Goal: Information Seeking & Learning: Learn about a topic

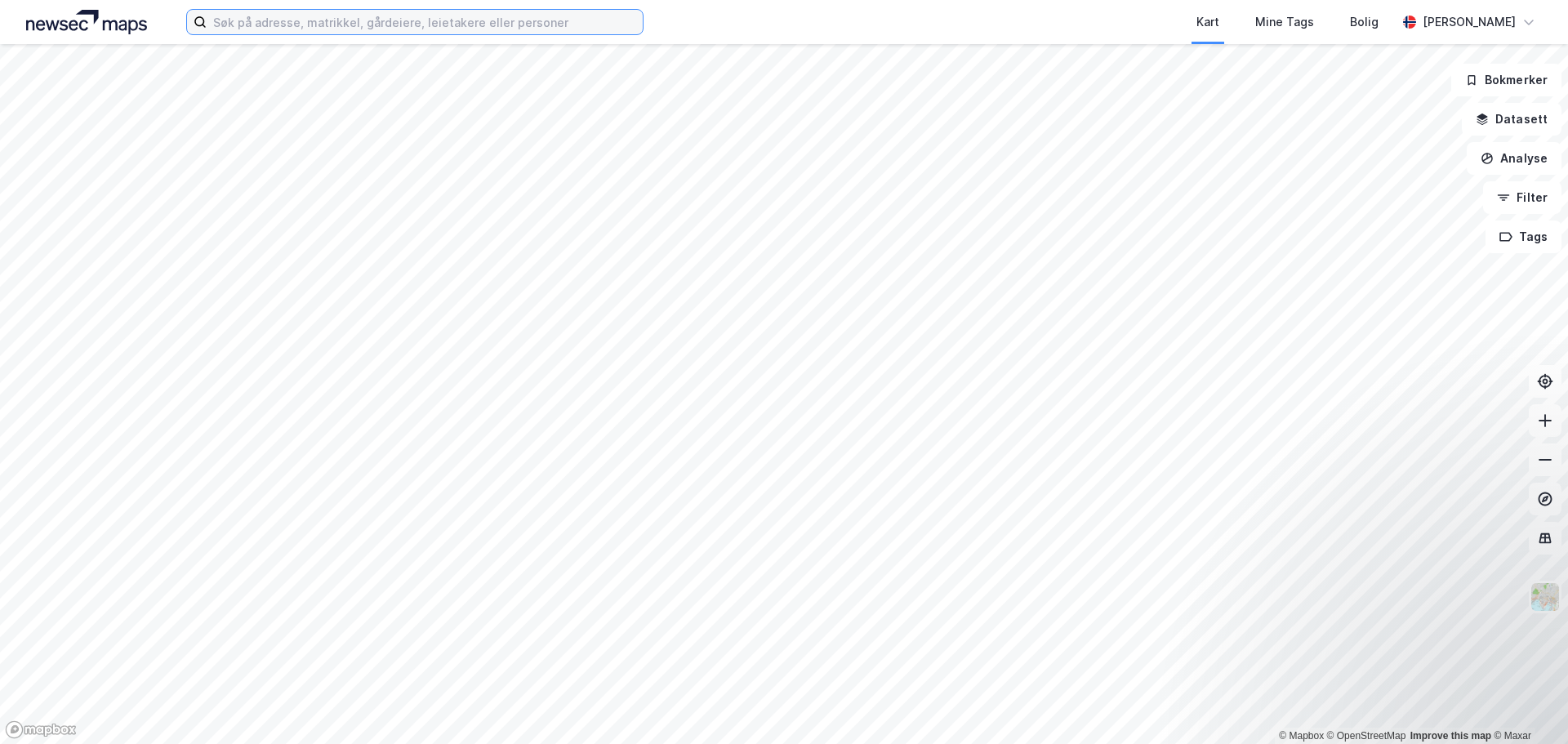
click at [386, 30] on input at bounding box center [424, 22] width 436 height 24
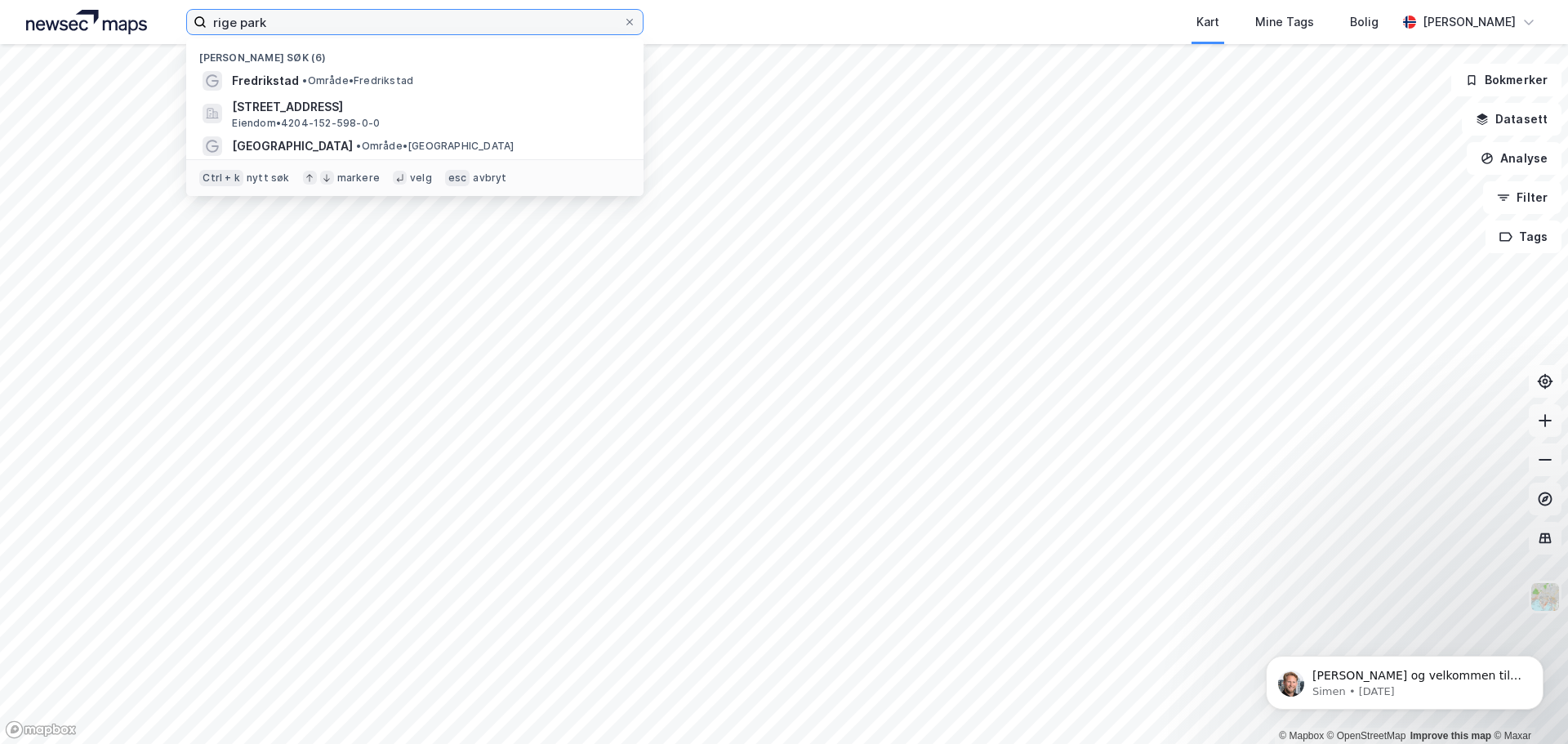
type input "rige park"
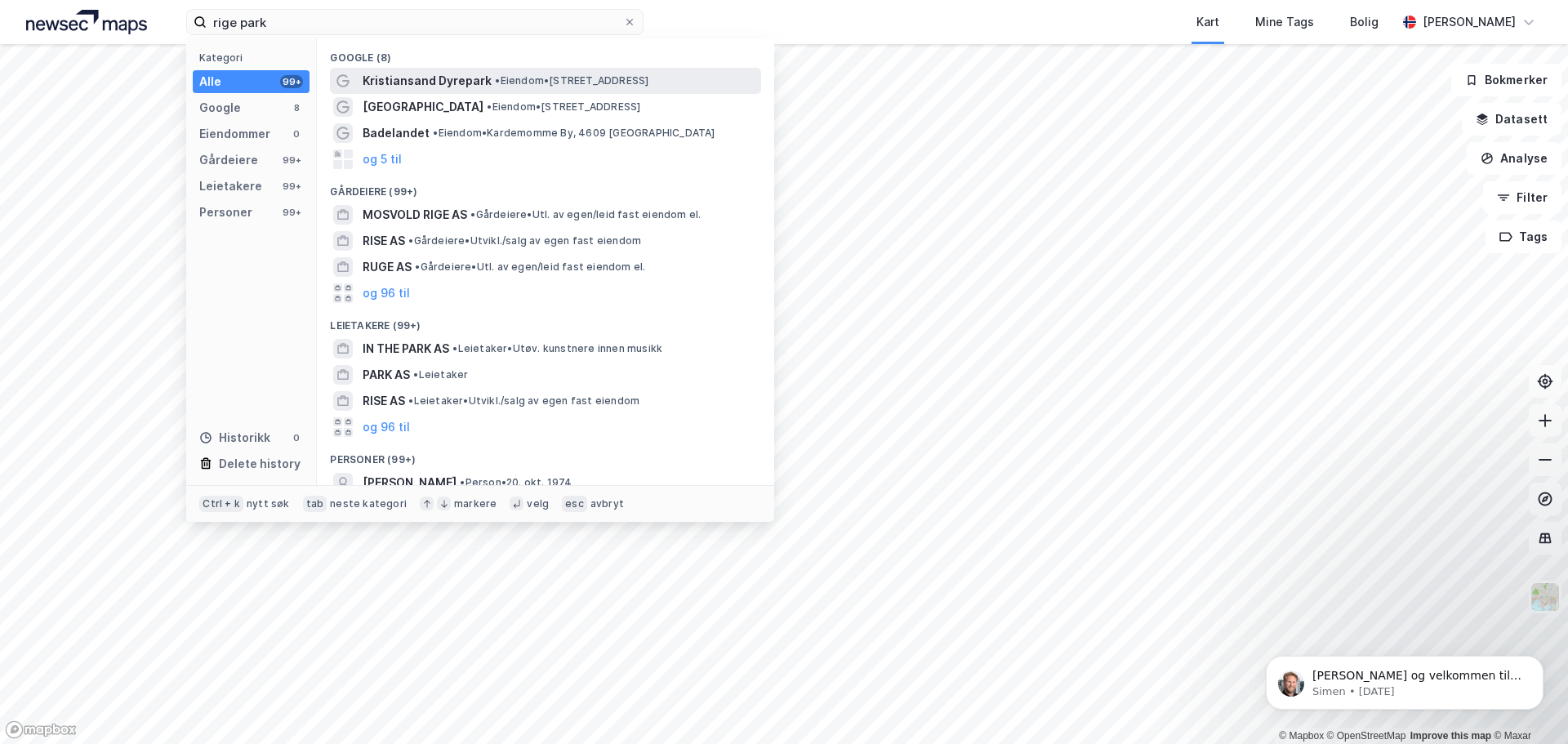
click at [568, 80] on span "• Eiendom • [STREET_ADDRESS]" at bounding box center [571, 81] width 153 height 13
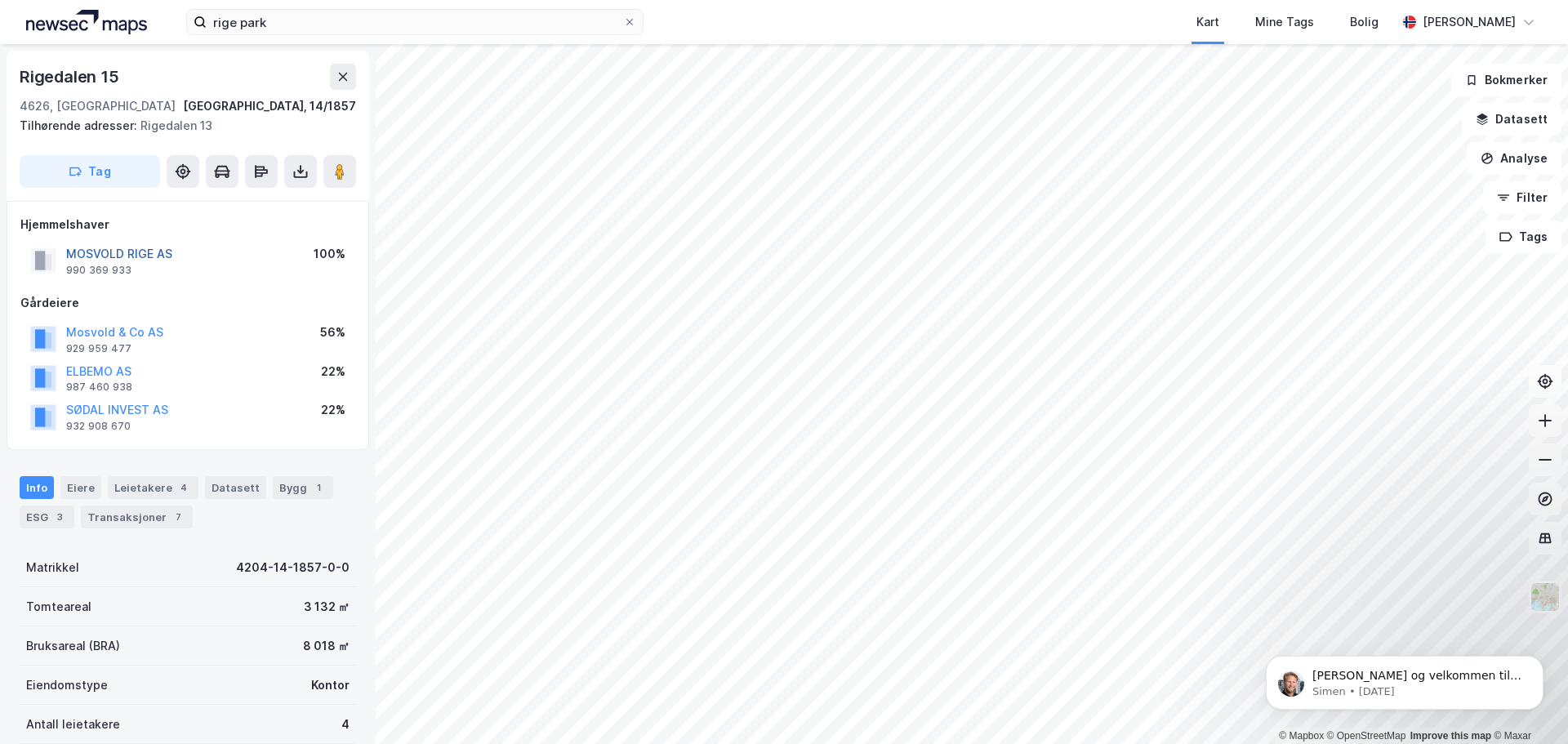
click at [0, 0] on button "MOSVOLD RIGE AS" at bounding box center [0, 0] width 0 height 0
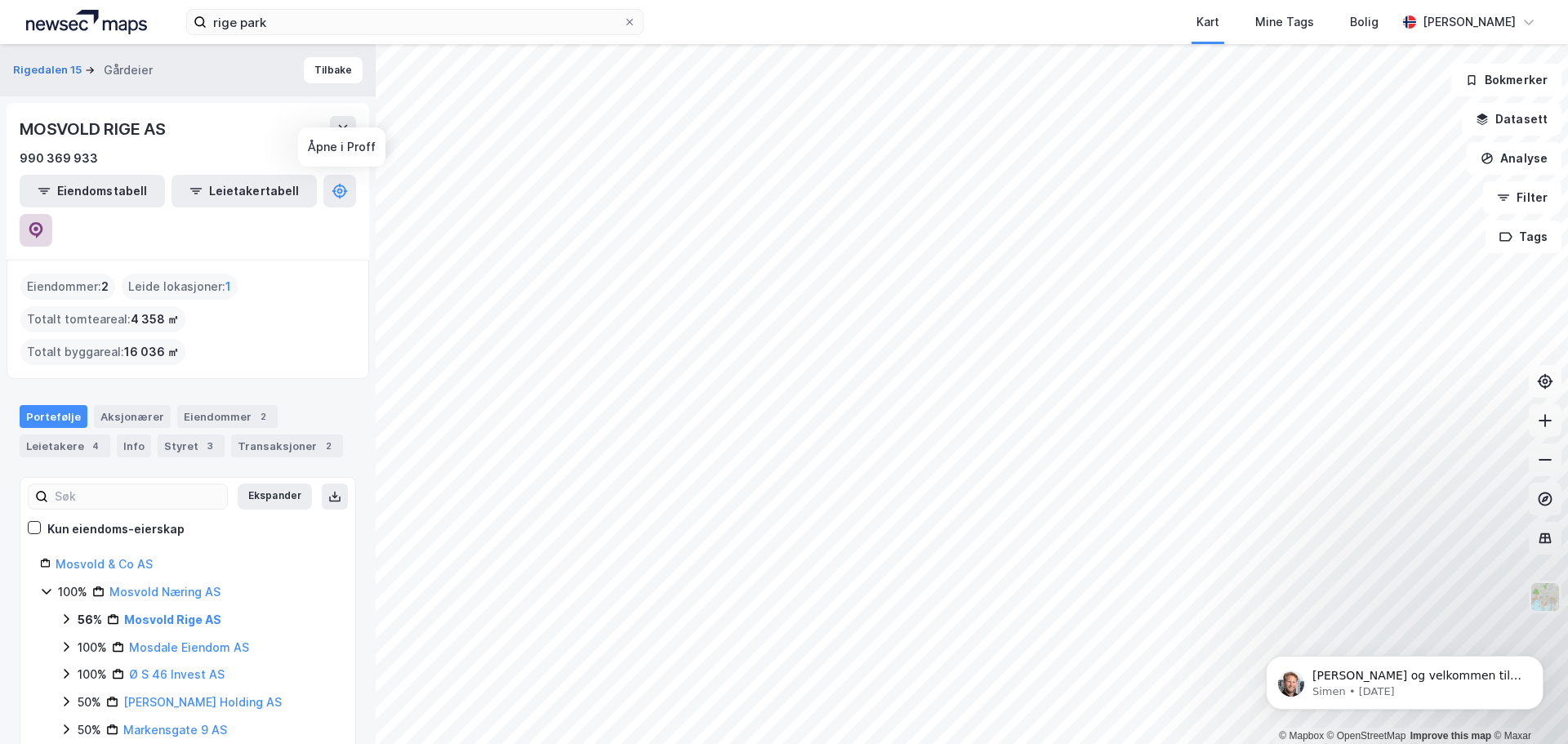
click at [53, 214] on button at bounding box center [36, 230] width 33 height 33
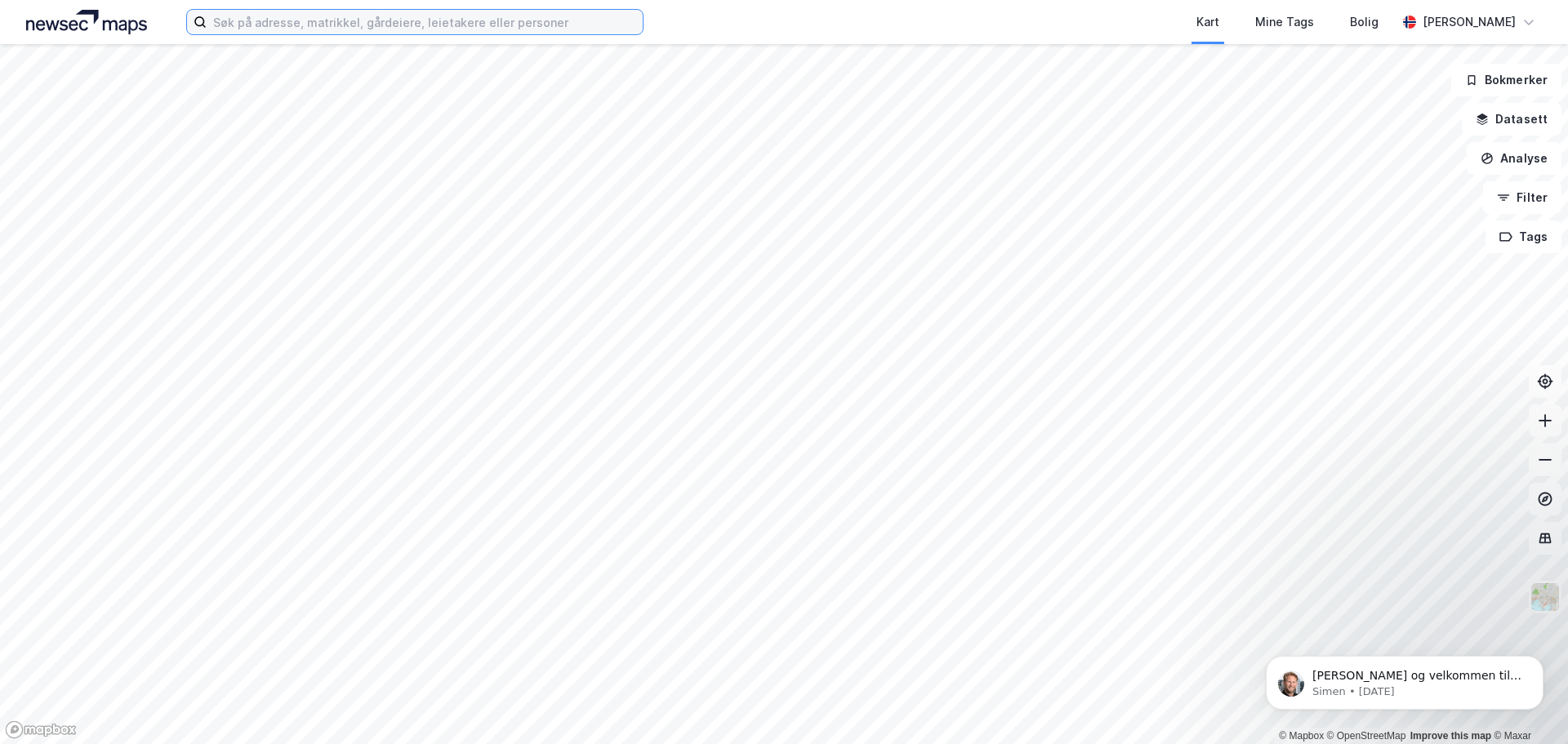
click at [274, 17] on input at bounding box center [424, 22] width 436 height 24
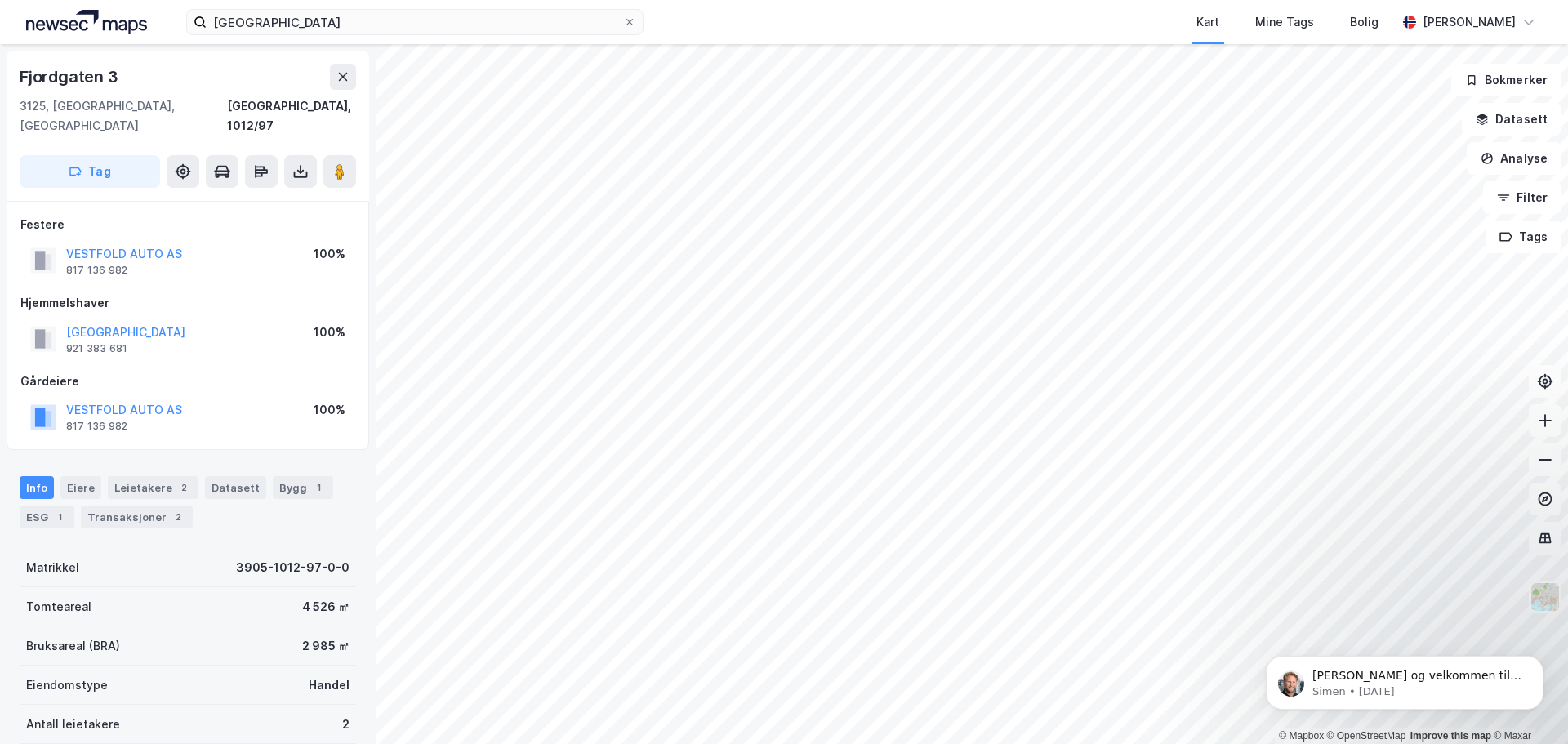
click at [870, 743] on html "tønsberg Kart Mine Tags Bolig [PERSON_NAME] © Mapbox © OpenStreetMap Improve th…" at bounding box center [784, 372] width 1568 height 744
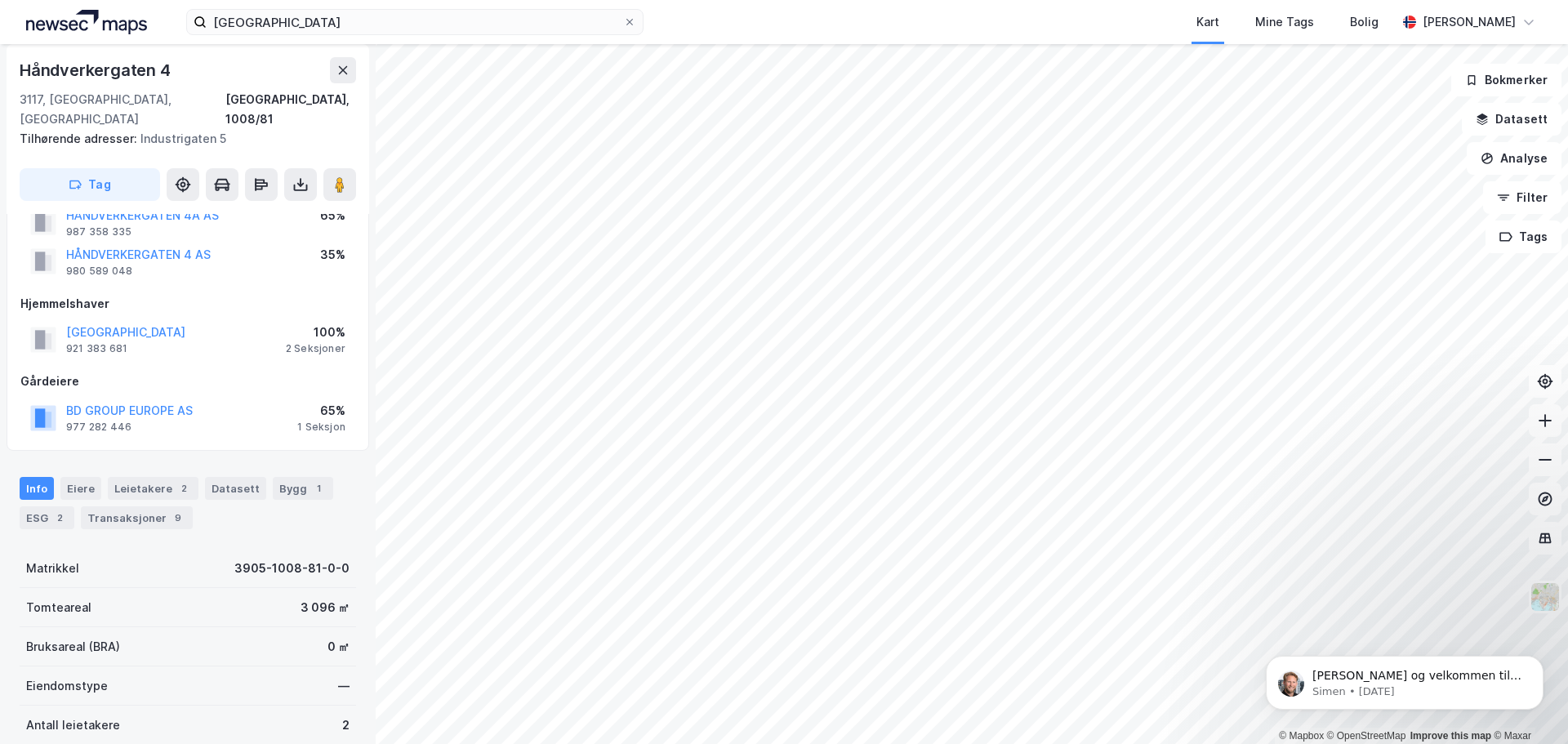
scroll to position [82, 0]
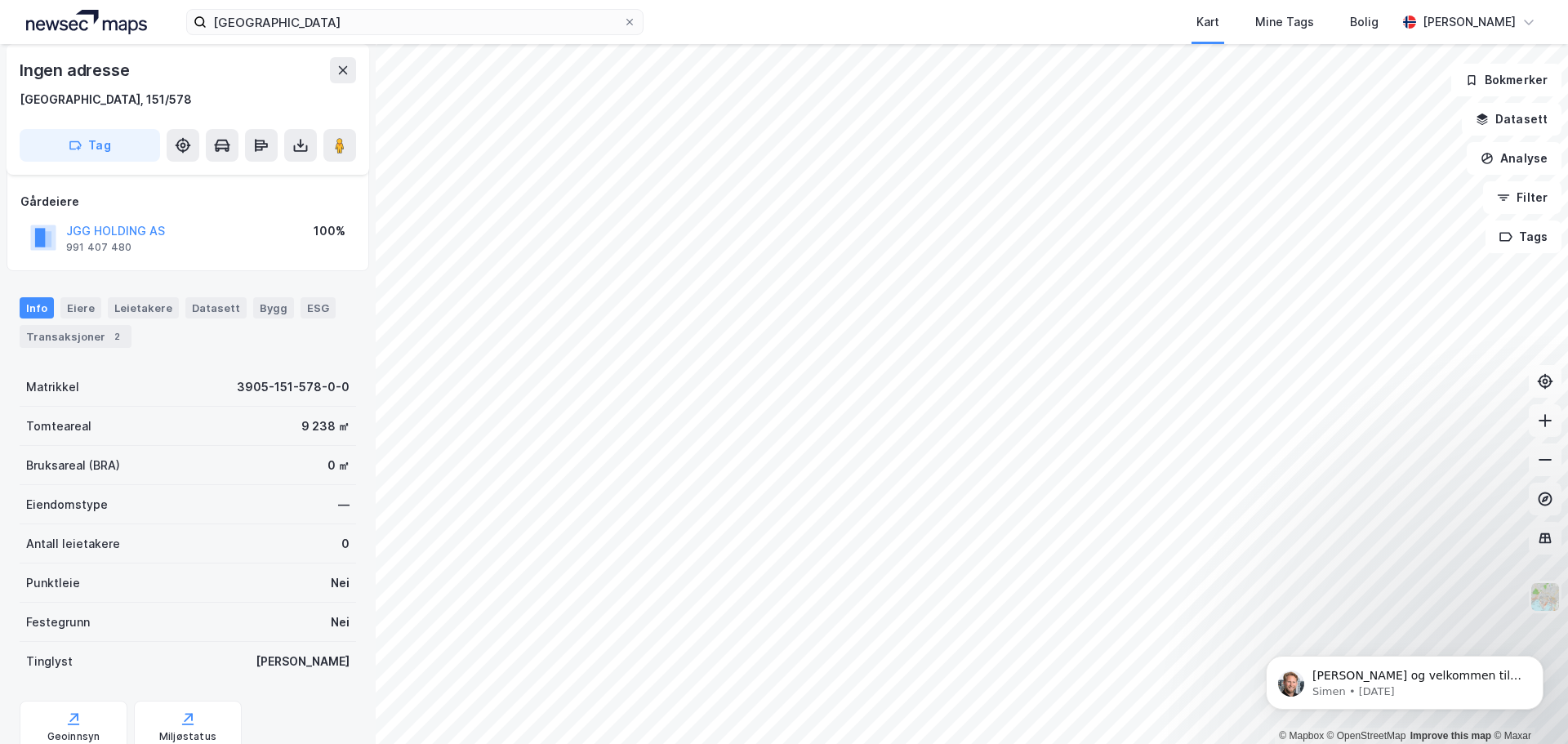
scroll to position [82, 0]
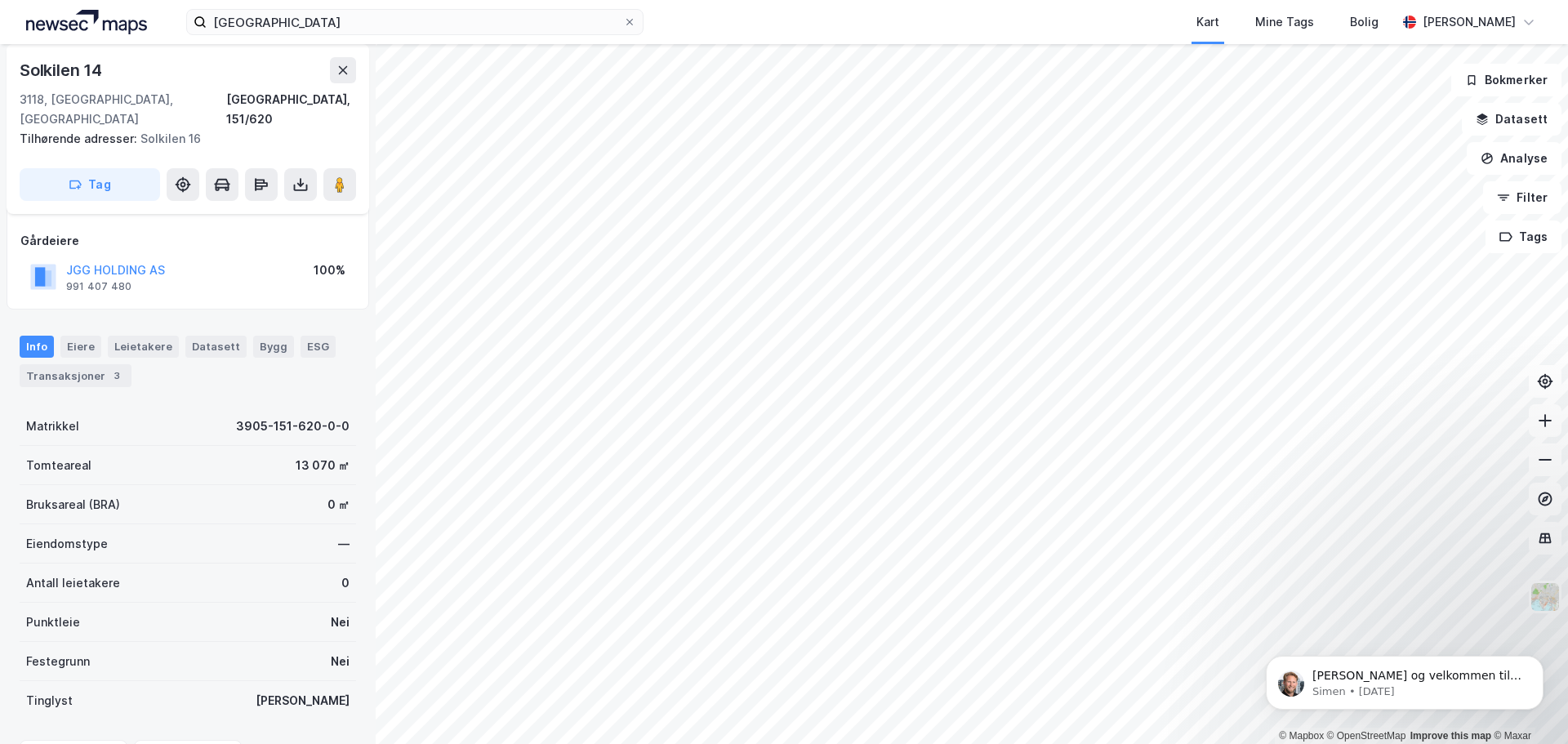
scroll to position [82, 0]
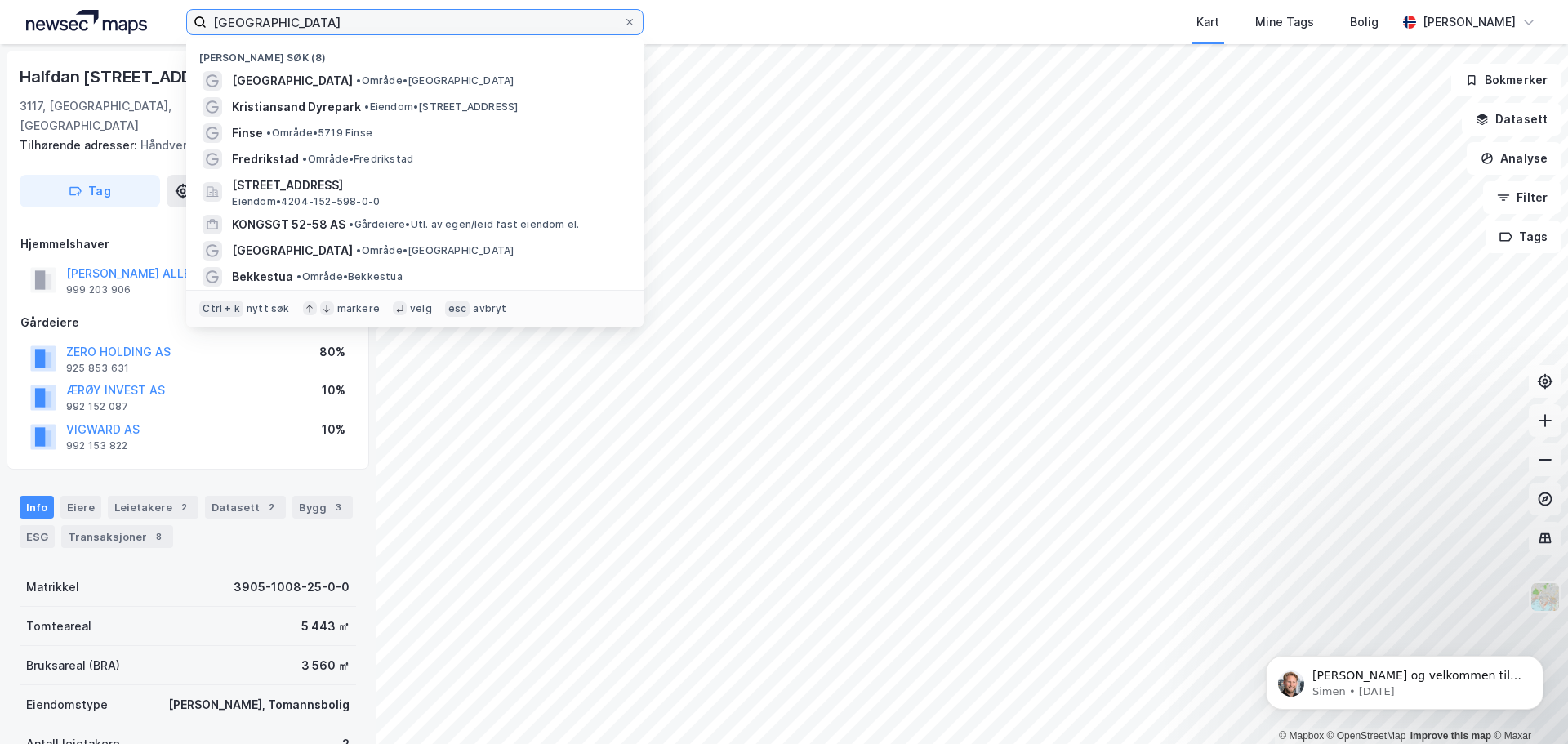
click at [273, 11] on input "[GEOGRAPHIC_DATA]" at bounding box center [415, 22] width 417 height 24
type input "[GEOGRAPHIC_DATA]"
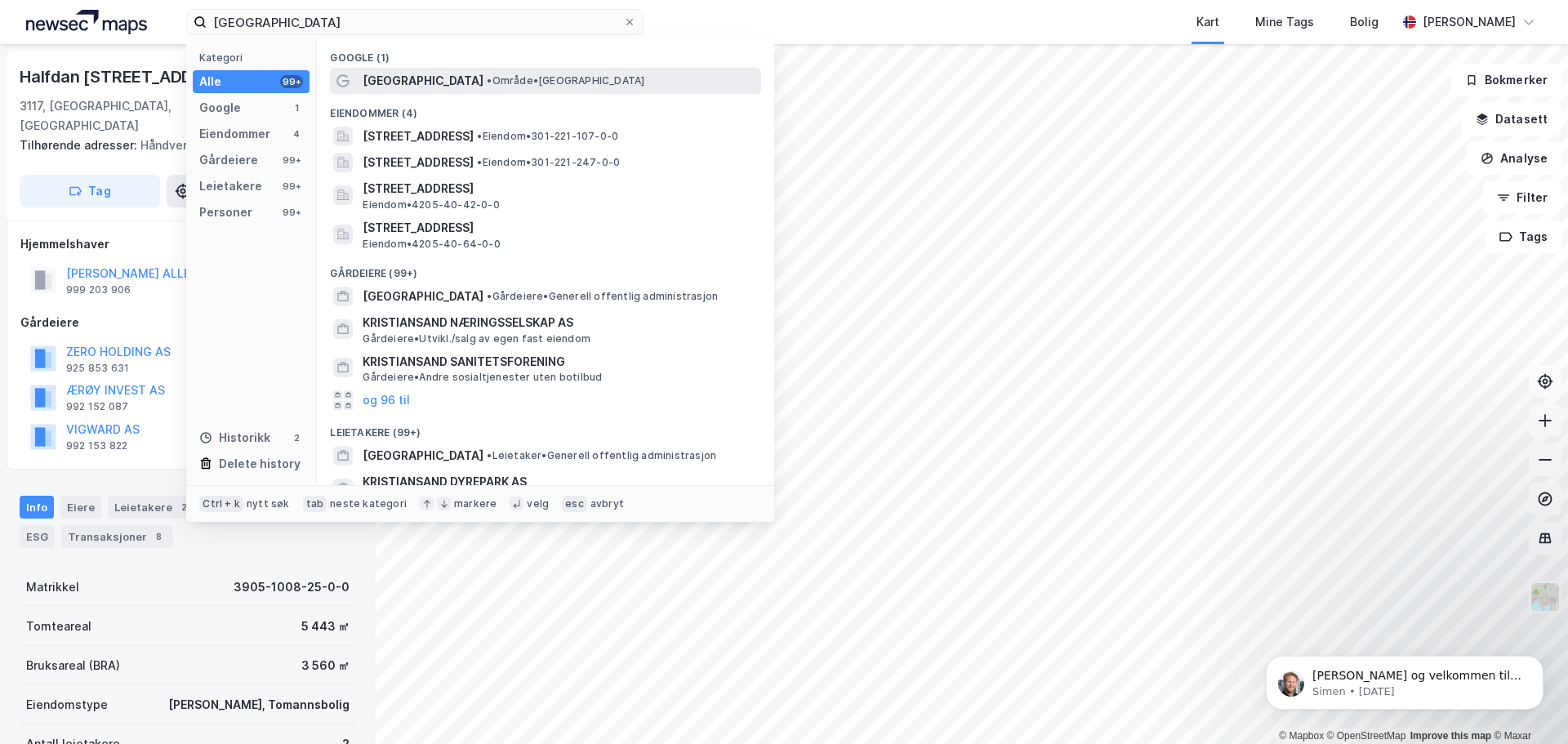
click at [495, 86] on span "• Område • [GEOGRAPHIC_DATA]" at bounding box center [565, 81] width 158 height 13
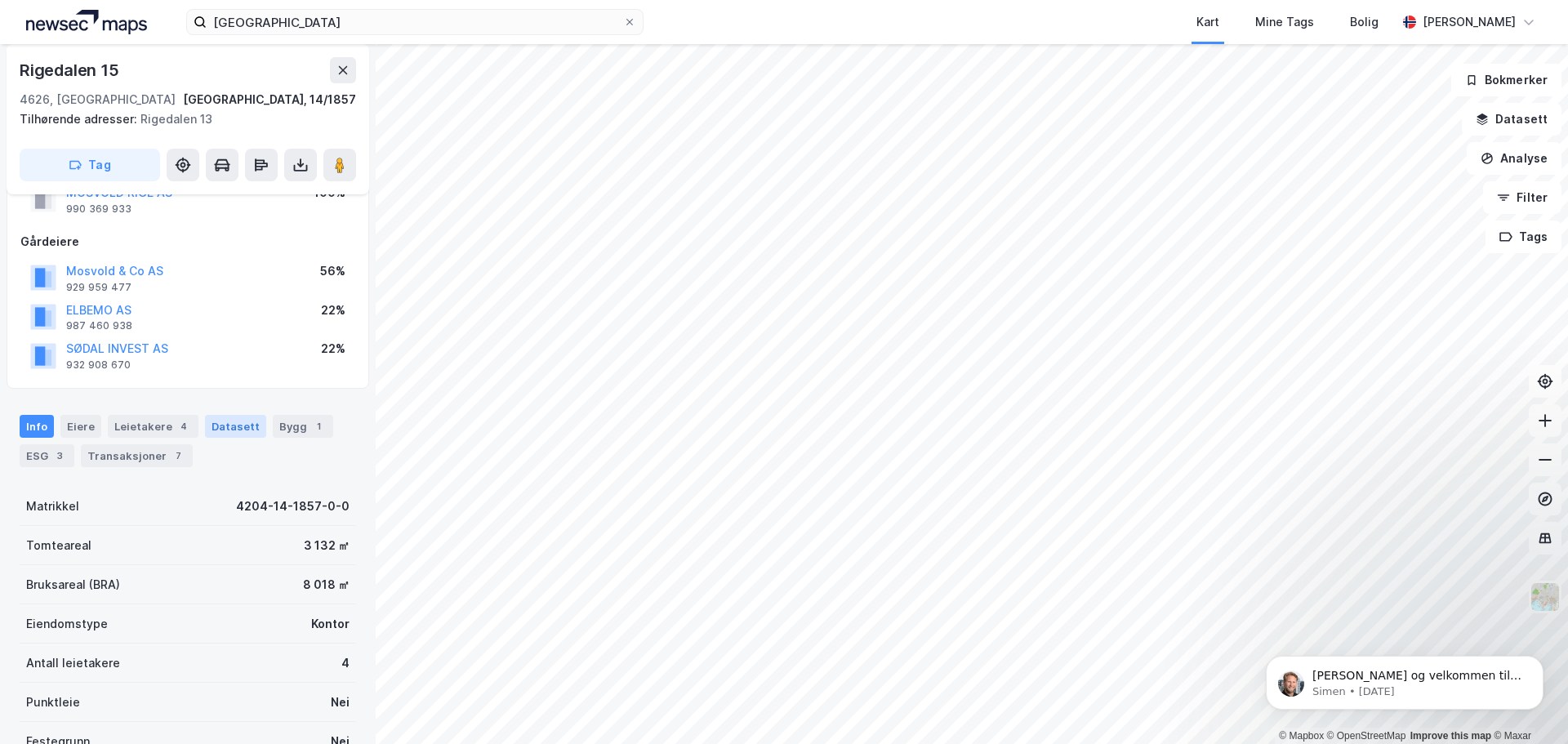
scroll to position [83, 0]
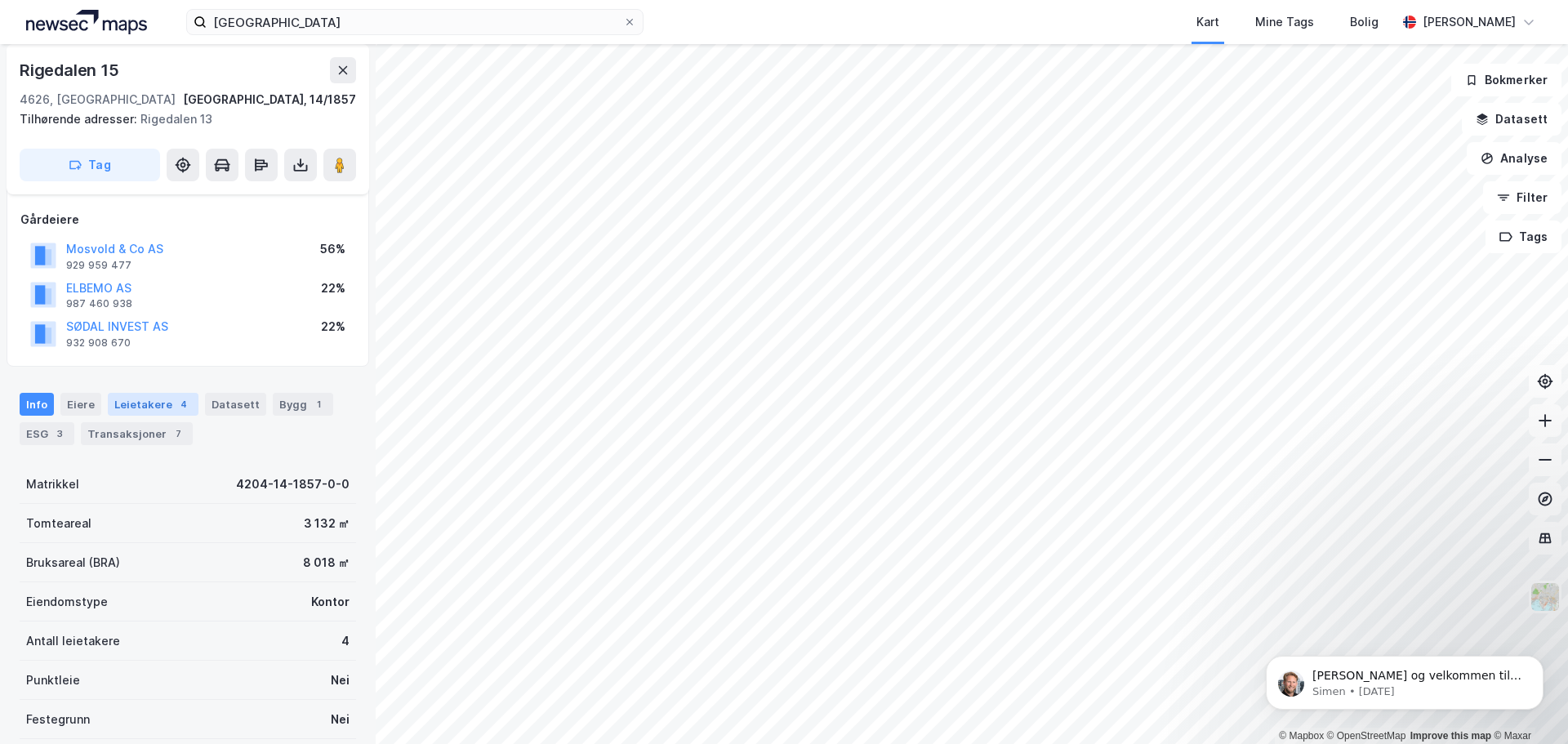
click at [120, 408] on div "Leietakere 4" at bounding box center [153, 404] width 91 height 23
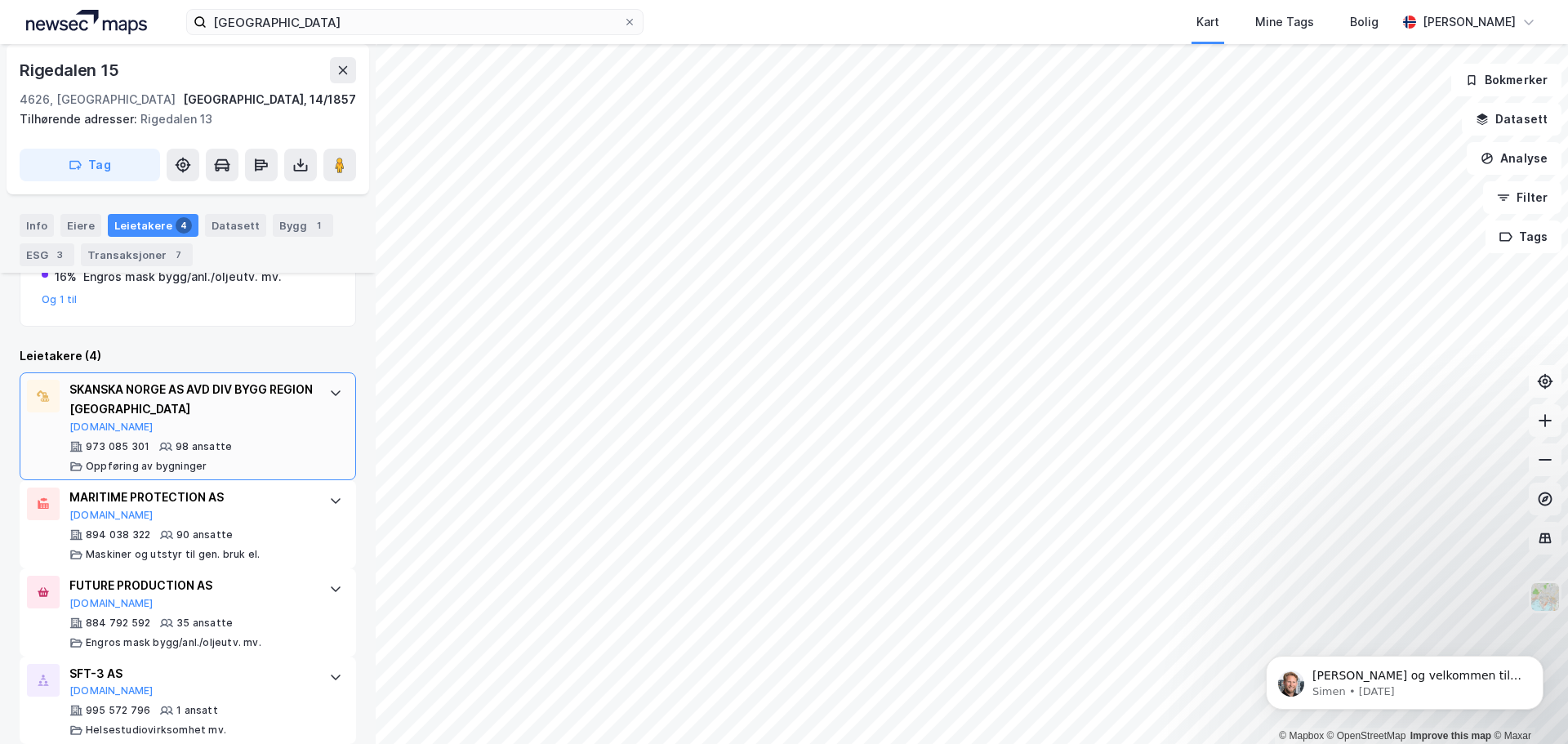
scroll to position [492, 0]
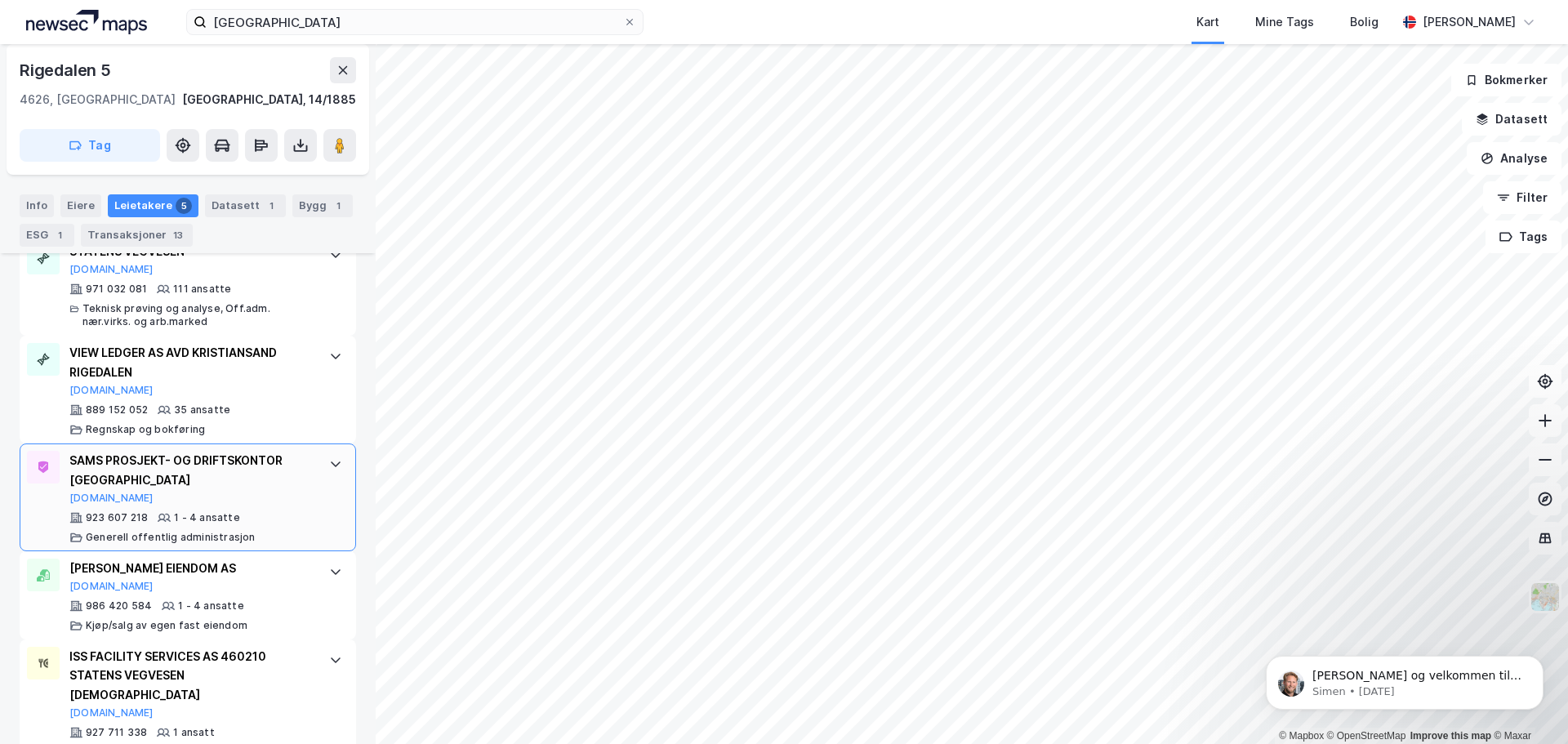
scroll to position [535, 0]
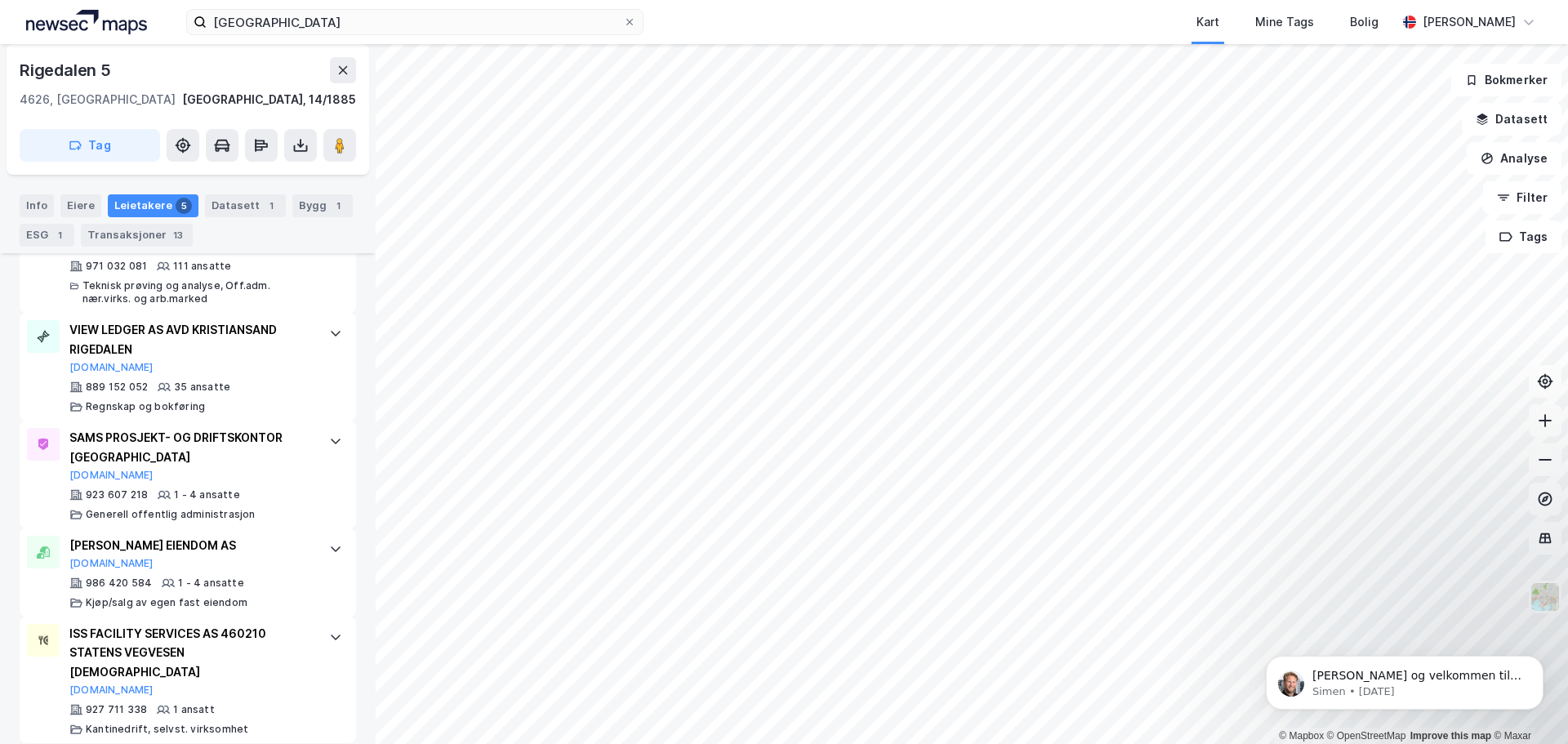
scroll to position [120, 0]
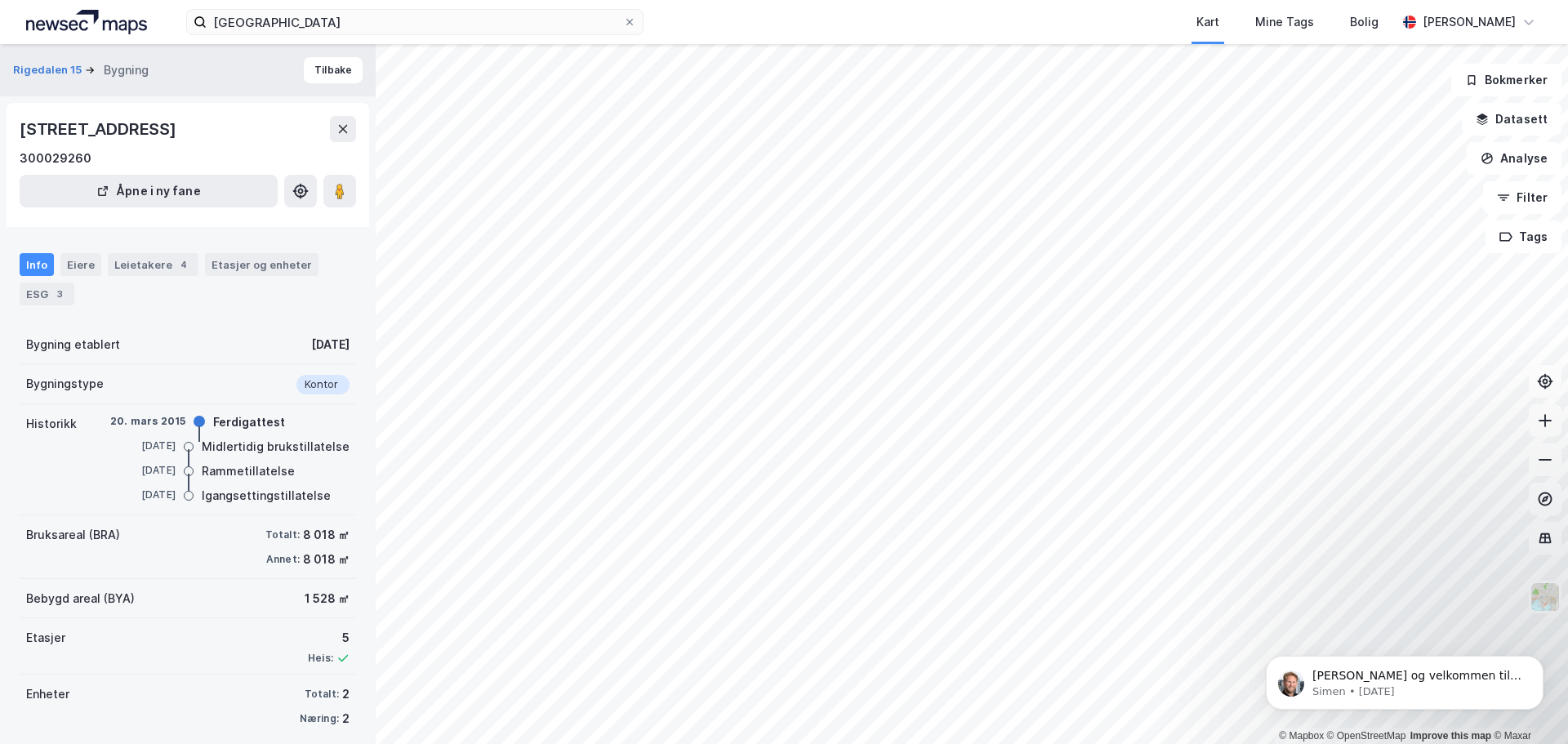
scroll to position [14, 0]
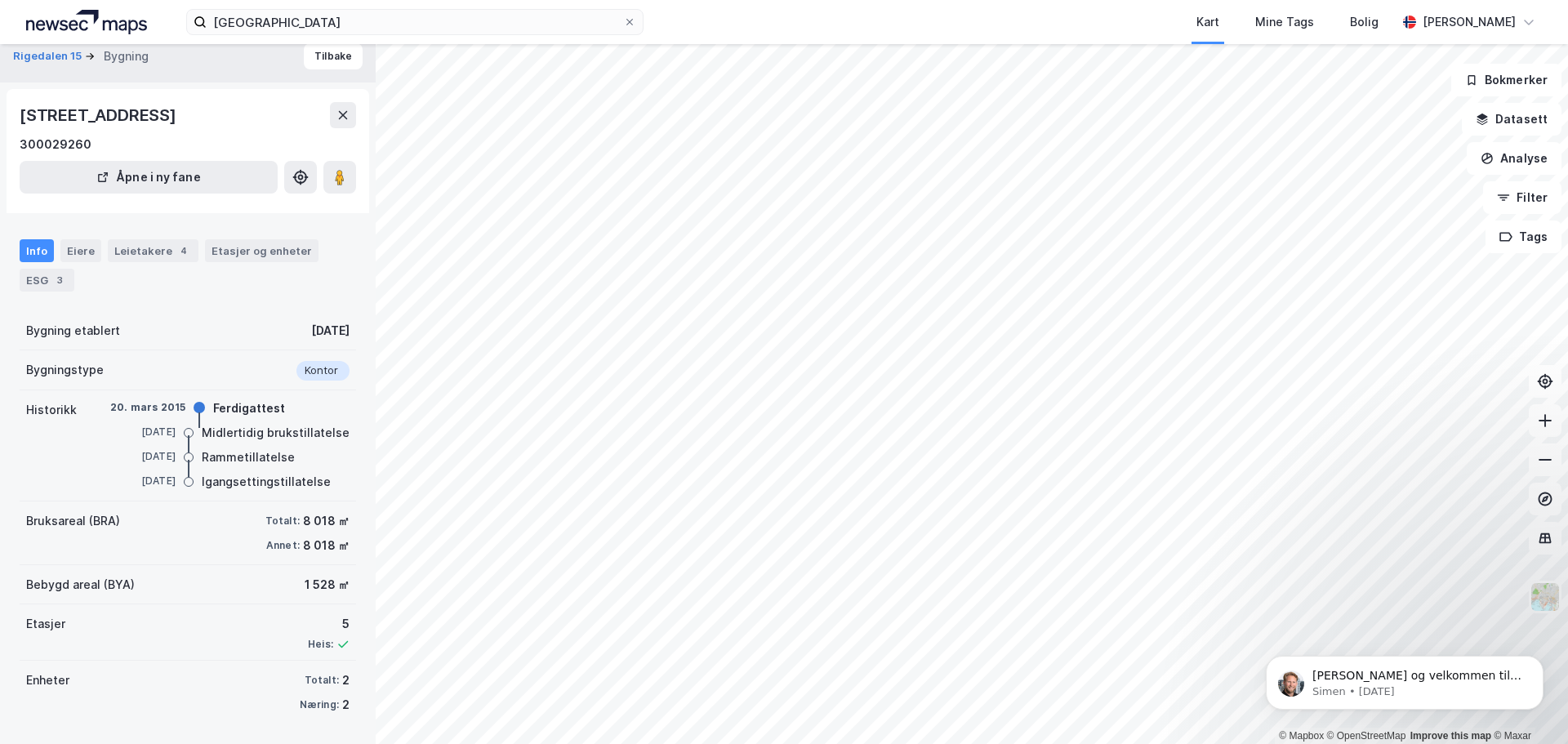
click at [1033, 228] on div "© Mapbox © OpenStreetMap Improve this map © Maxar Rigedalen 15 Bygning [STREET_…" at bounding box center [784, 394] width 1568 height 701
click at [327, 170] on button at bounding box center [340, 178] width 33 height 33
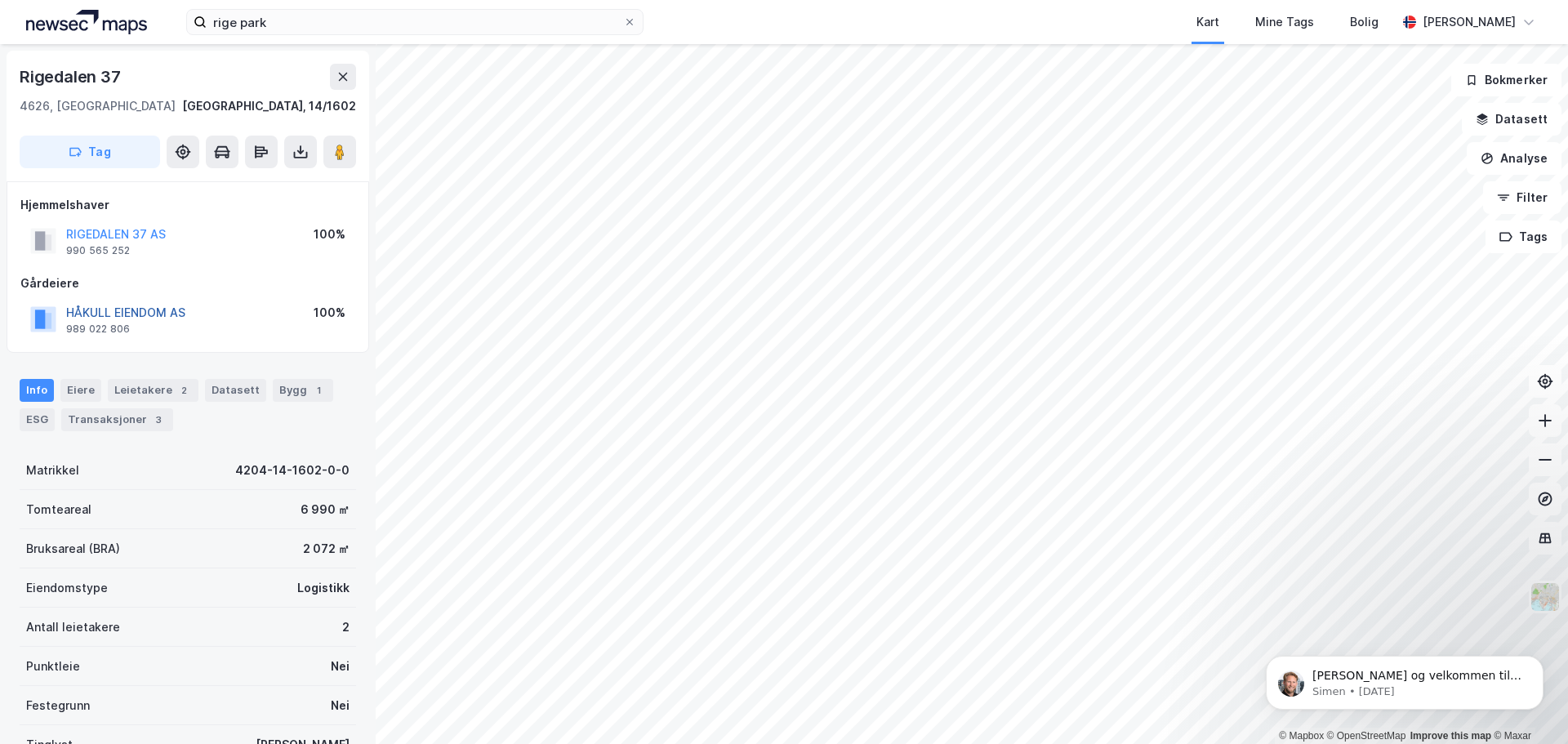
click at [0, 0] on button "HÅKULL EIENDOM AS" at bounding box center [0, 0] width 0 height 0
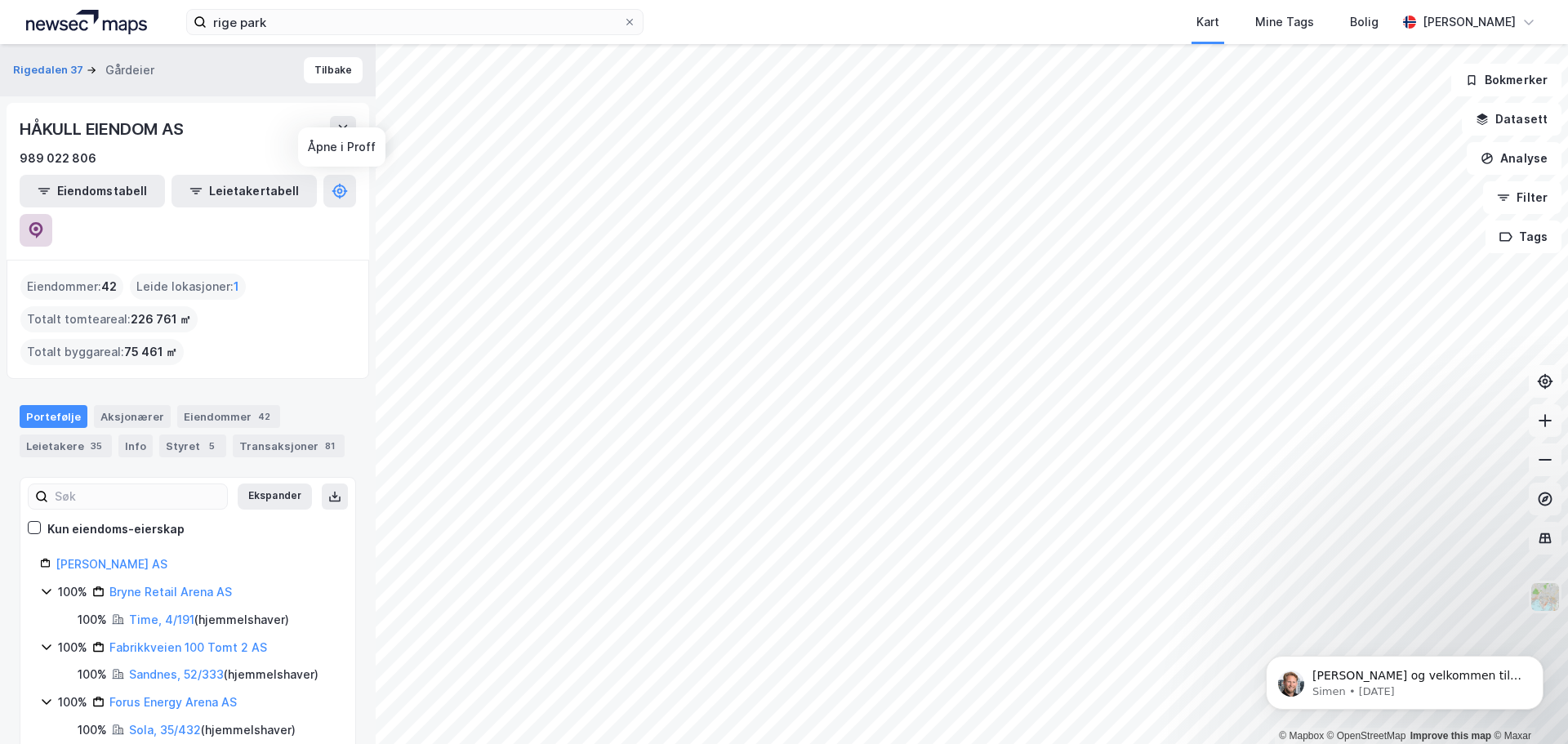
click at [53, 214] on button at bounding box center [36, 230] width 33 height 33
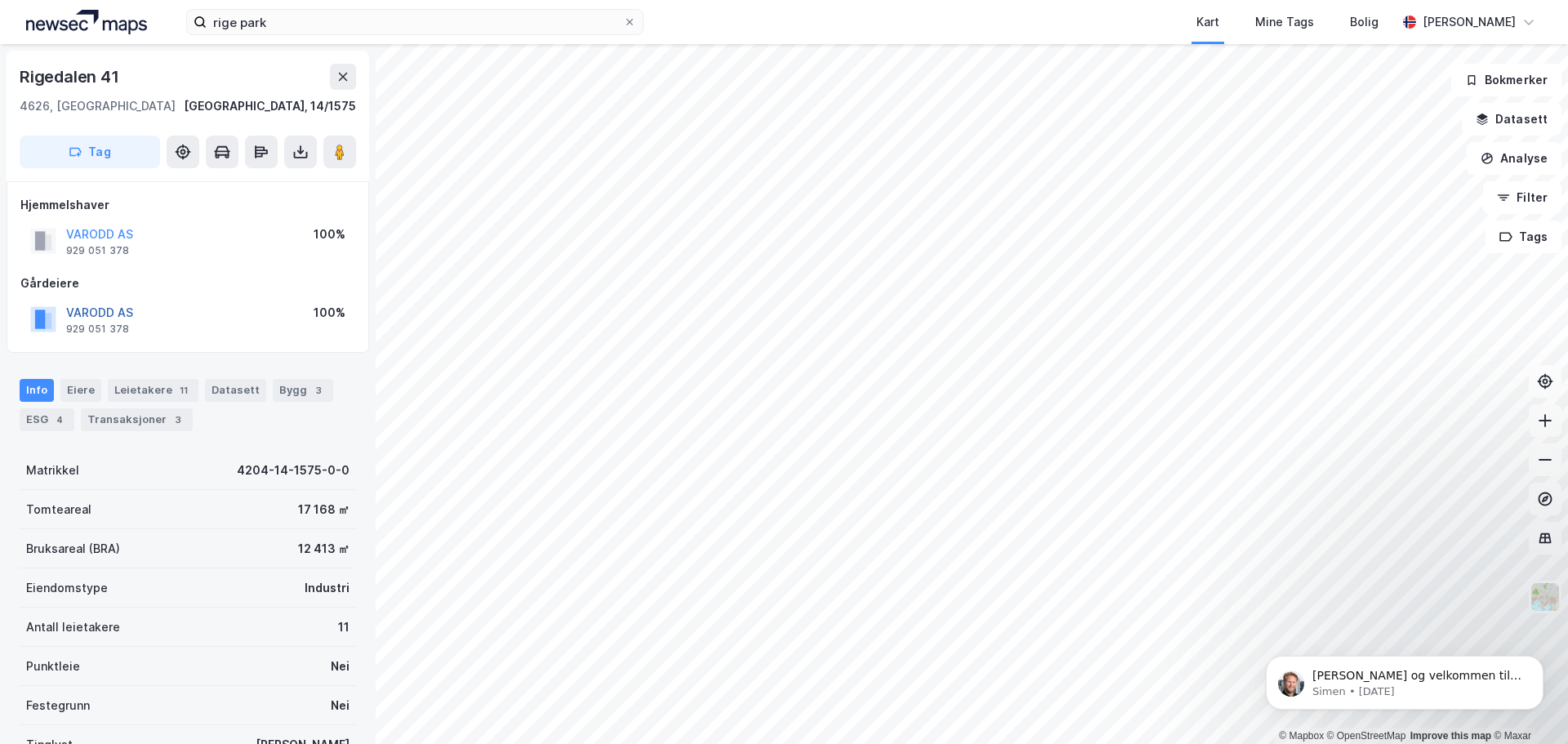
click at [0, 0] on button "VARODD AS" at bounding box center [0, 0] width 0 height 0
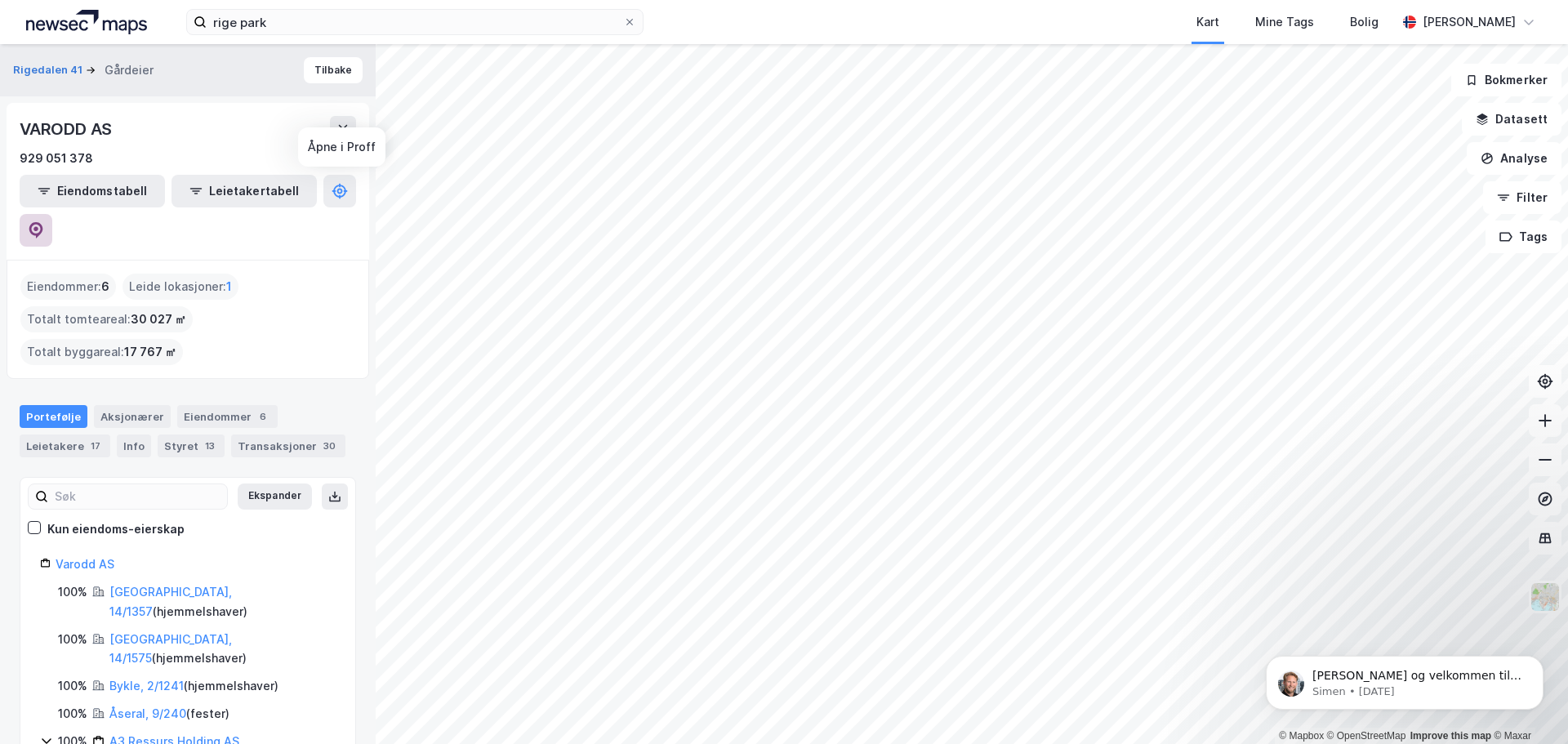
click at [43, 222] on icon at bounding box center [35, 230] width 14 height 16
